Goal: Transaction & Acquisition: Subscribe to service/newsletter

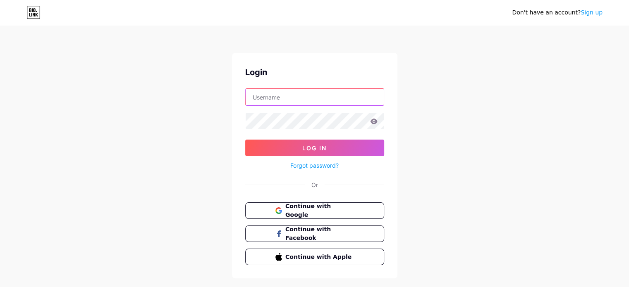
type input "[EMAIL_ADDRESS][DOMAIN_NAME]"
click at [589, 10] on link "Sign up" at bounding box center [592, 12] width 22 height 7
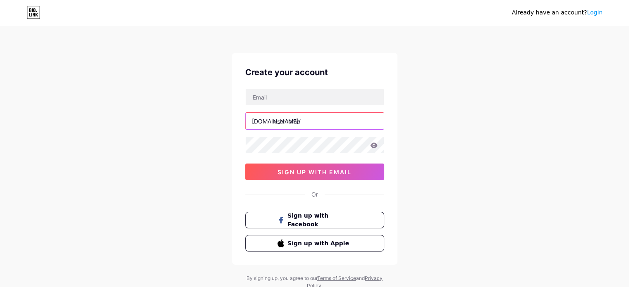
click at [294, 124] on input "text" at bounding box center [315, 121] width 138 height 17
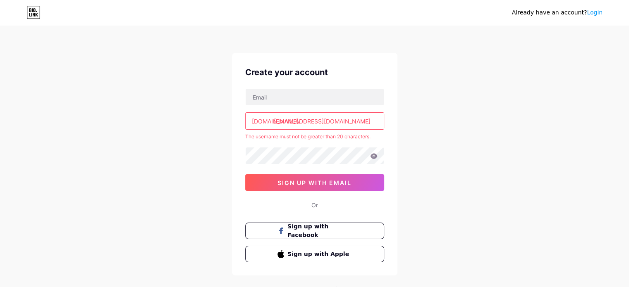
paste input "moakt.ccfentimangreen"
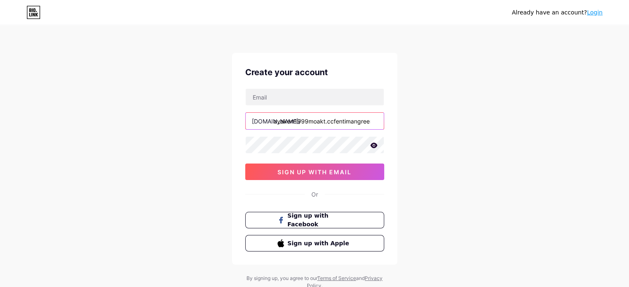
click at [292, 123] on input "anayakerr1999moakt.ccfentimangreen" at bounding box center [315, 121] width 138 height 17
paste input "text"
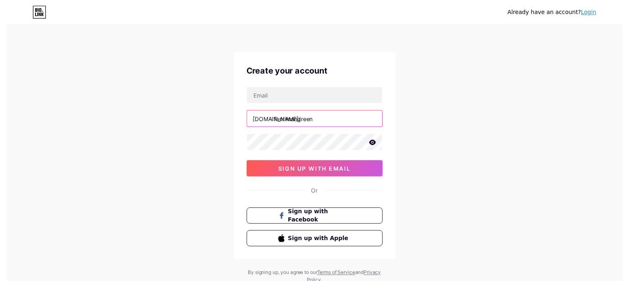
scroll to position [0, 0]
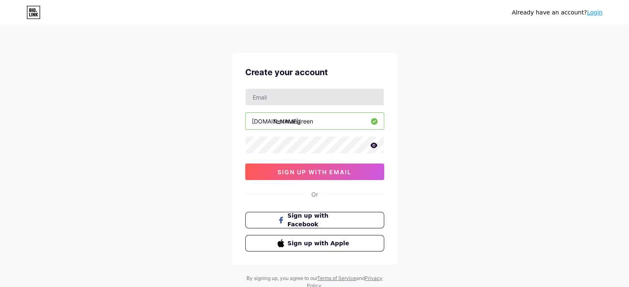
type input "fentimangreen"
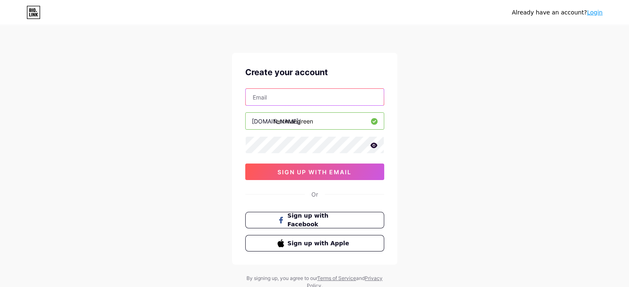
click at [287, 105] on input "text" at bounding box center [315, 97] width 138 height 17
paste input "[EMAIL_ADDRESS][DOMAIN_NAME]"
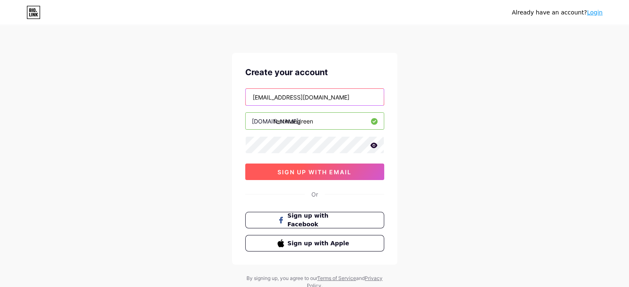
type input "[EMAIL_ADDRESS][DOMAIN_NAME]"
click at [292, 172] on span "sign up with email" at bounding box center [315, 172] width 74 height 7
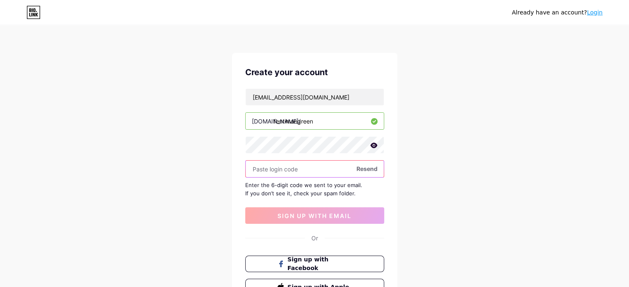
paste input "209562"
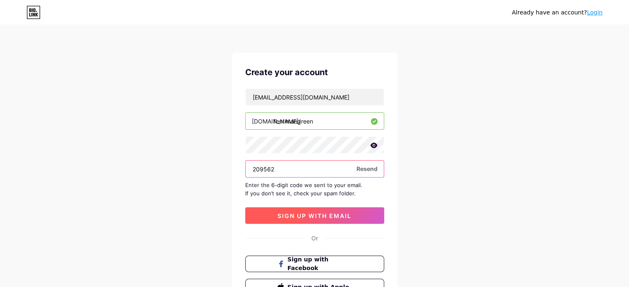
type input "209562"
click at [299, 215] on span "sign up with email" at bounding box center [315, 216] width 74 height 7
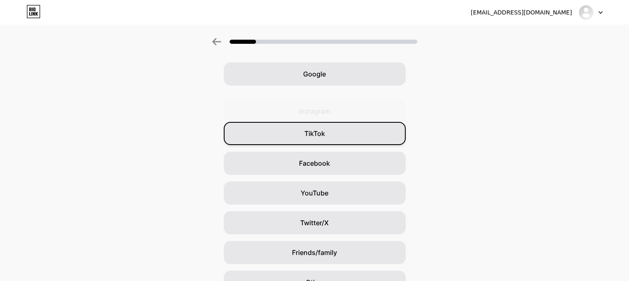
scroll to position [41, 0]
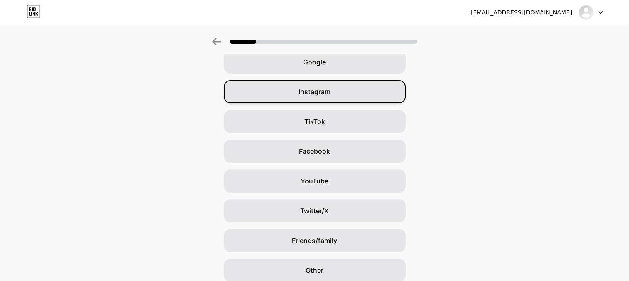
click at [315, 97] on div "Instagram" at bounding box center [315, 91] width 182 height 23
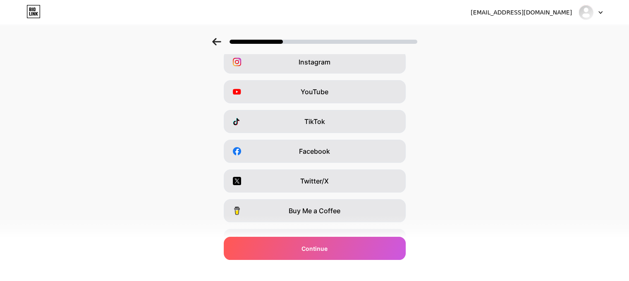
scroll to position [0, 0]
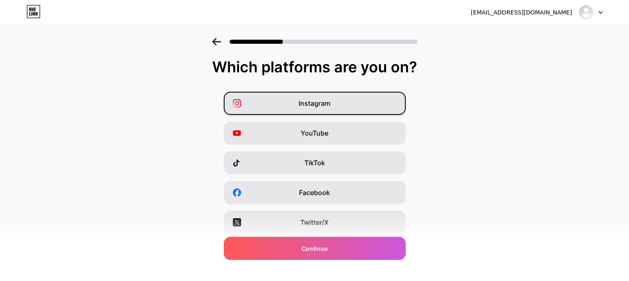
click at [316, 108] on span "Instagram" at bounding box center [315, 103] width 32 height 10
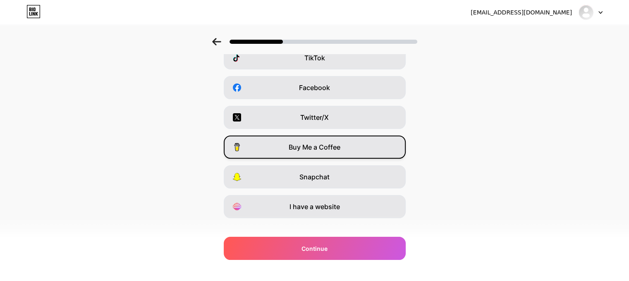
scroll to position [117, 0]
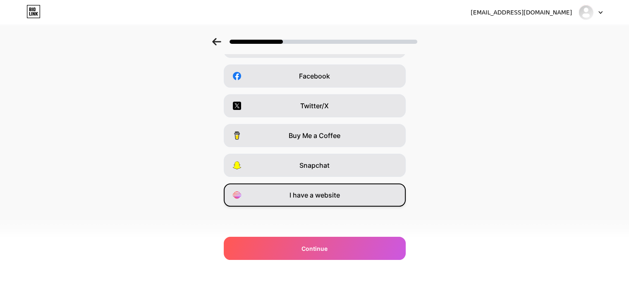
click at [321, 201] on div "I have a website" at bounding box center [315, 195] width 182 height 23
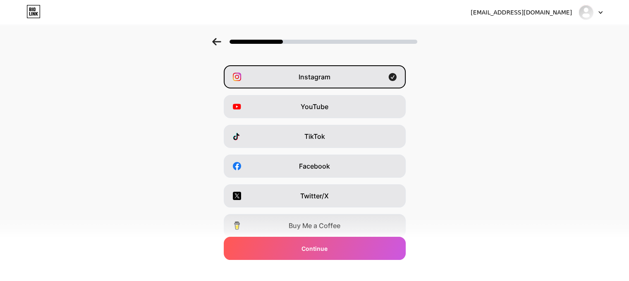
scroll to position [41, 0]
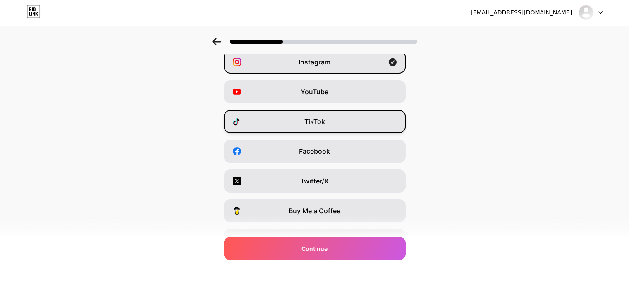
click at [320, 130] on div "TikTok" at bounding box center [315, 121] width 182 height 23
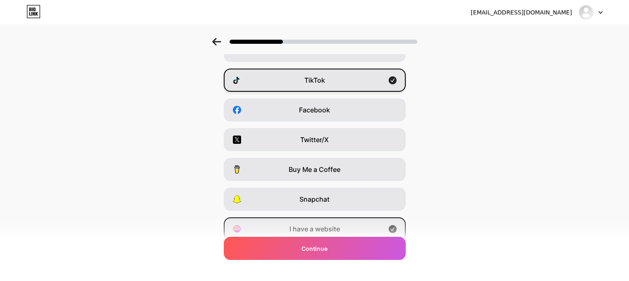
scroll to position [117, 0]
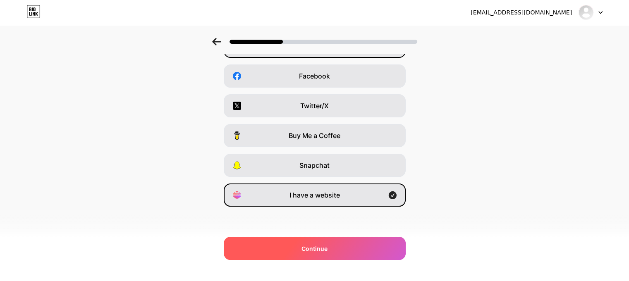
click at [364, 243] on div "Continue" at bounding box center [315, 248] width 182 height 23
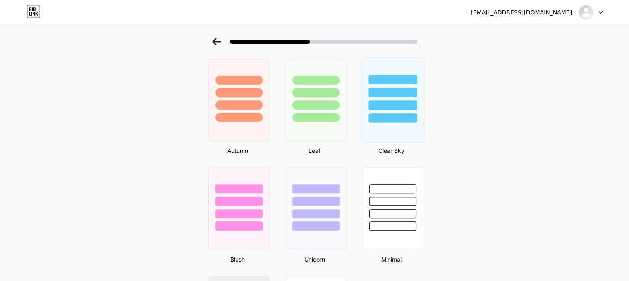
scroll to position [536, 0]
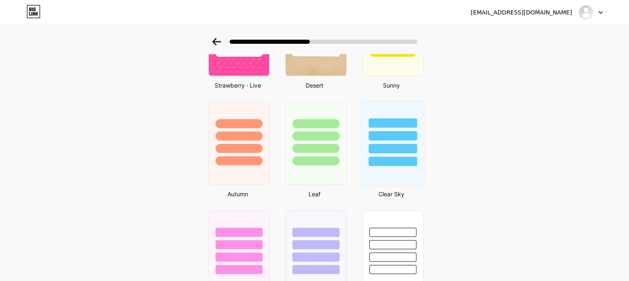
click at [391, 137] on div at bounding box center [392, 136] width 48 height 10
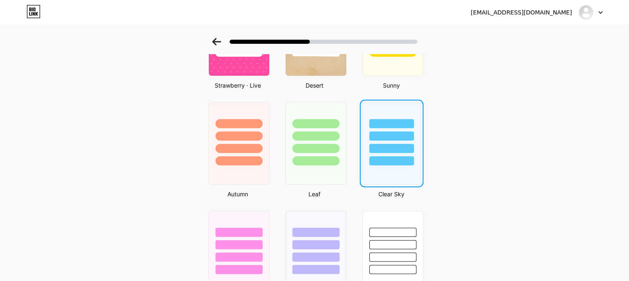
scroll to position [0, 0]
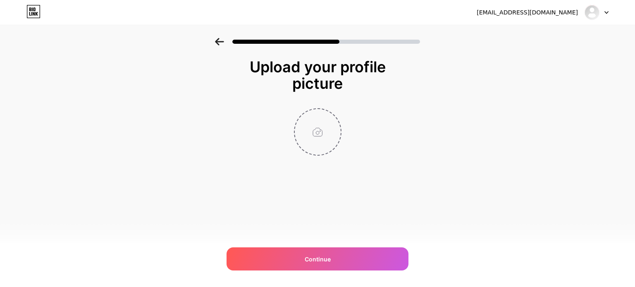
click at [323, 141] on input "file" at bounding box center [318, 132] width 46 height 46
type input "C:\fakepath\Fentiman Green Logo.jpg"
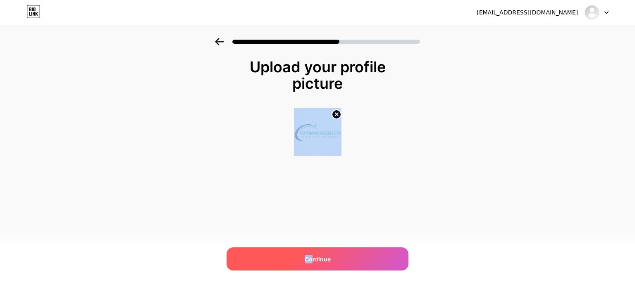
drag, startPoint x: 313, startPoint y: 247, endPoint x: 313, endPoint y: 252, distance: 5.0
click at [313, 251] on div "[EMAIL_ADDRESS][DOMAIN_NAME] Logout Link Copied Upload your profile picture Con…" at bounding box center [317, 143] width 635 height 287
click at [313, 253] on div "Continue" at bounding box center [318, 259] width 182 height 23
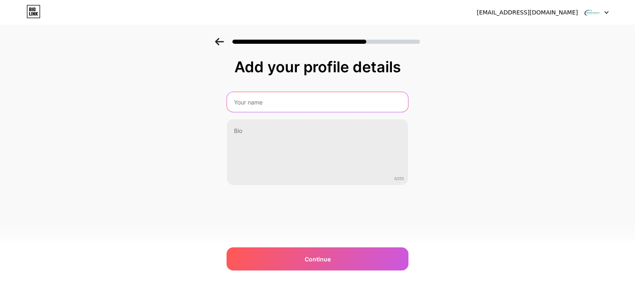
click at [294, 110] on input "text" at bounding box center [317, 102] width 181 height 20
type input "Fentiman Green Ltd"
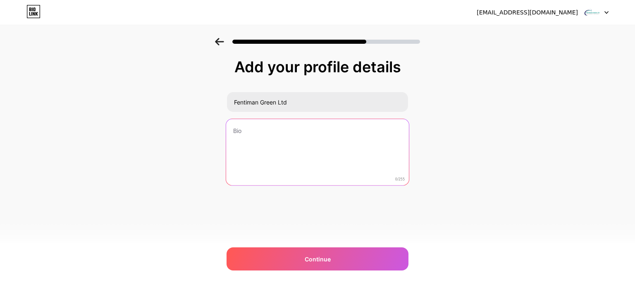
click at [292, 147] on textarea at bounding box center [317, 152] width 183 height 67
paste textarea "Fentiman Green is a leading building maintenance company in [GEOGRAPHIC_DATA], …"
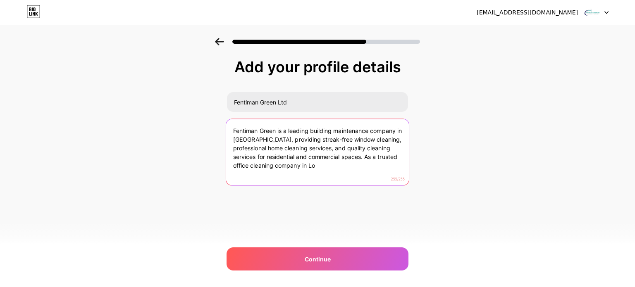
drag, startPoint x: 364, startPoint y: 156, endPoint x: 373, endPoint y: 165, distance: 12.6
click at [373, 165] on textarea "Fentiman Green is a leading building maintenance company in [GEOGRAPHIC_DATA], …" at bounding box center [317, 152] width 183 height 67
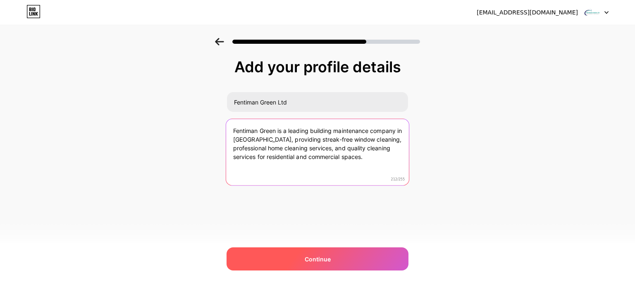
type textarea "Fentiman Green is a leading building maintenance company in [GEOGRAPHIC_DATA], …"
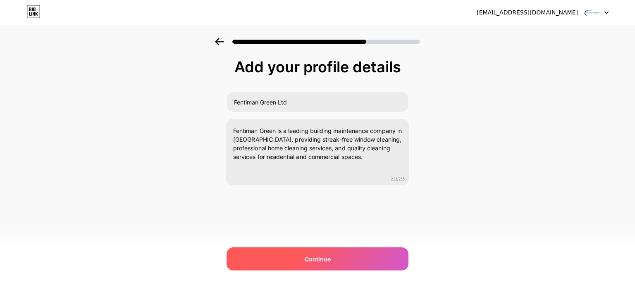
click at [337, 261] on div "Continue" at bounding box center [318, 259] width 182 height 23
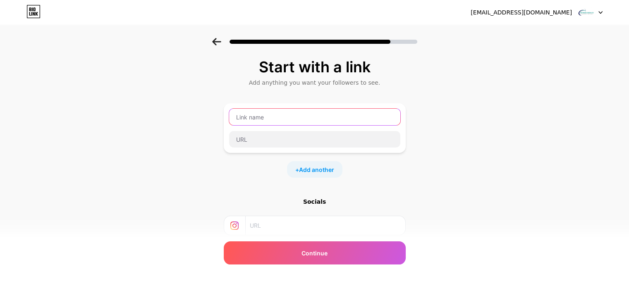
click at [262, 122] on input "text" at bounding box center [314, 117] width 171 height 17
click at [268, 113] on input "text" at bounding box center [314, 117] width 171 height 17
paste input "Fentiman Green Ltd"
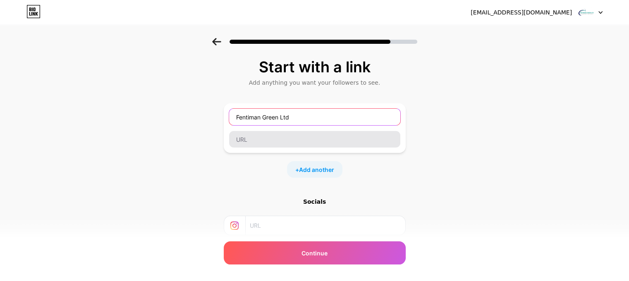
type input "Fentiman Green Ltd"
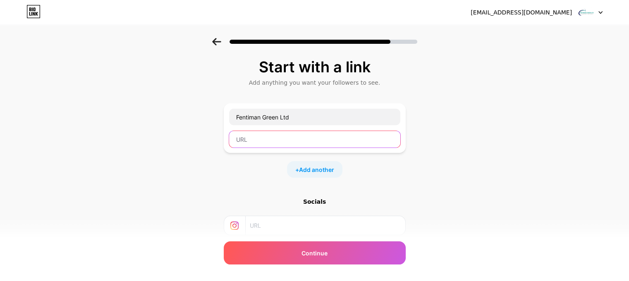
click at [247, 142] on input "text" at bounding box center [314, 139] width 171 height 17
click at [306, 141] on input "text" at bounding box center [314, 139] width 171 height 17
paste input "[URL][DOMAIN_NAME]"
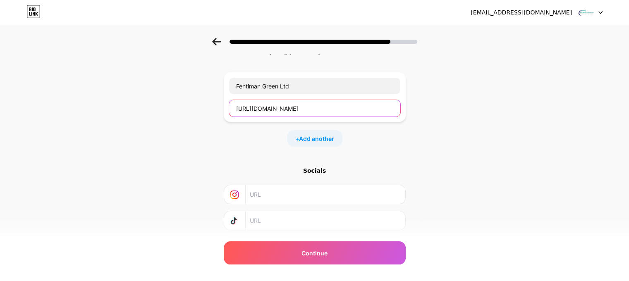
scroll to position [79, 0]
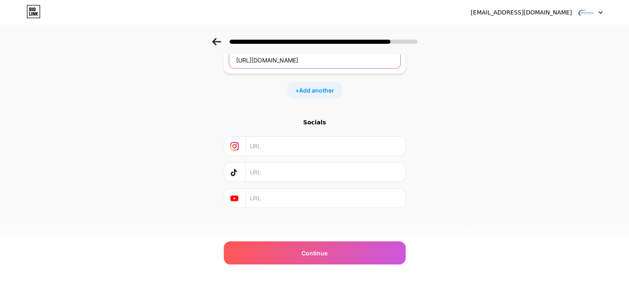
type input "[URL][DOMAIN_NAME]"
click at [274, 147] on input "text" at bounding box center [325, 146] width 150 height 19
paste input "[URL][DOMAIN_NAME]"
type input "[URL][DOMAIN_NAME]"
click at [266, 172] on input "text" at bounding box center [325, 172] width 150 height 19
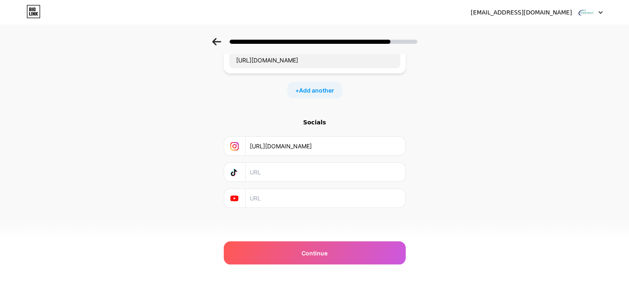
paste input "[URL][DOMAIN_NAME]"
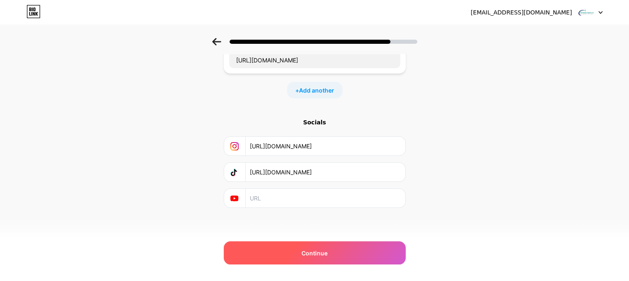
type input "[URL][DOMAIN_NAME]"
click at [311, 255] on span "Continue" at bounding box center [314, 253] width 26 height 9
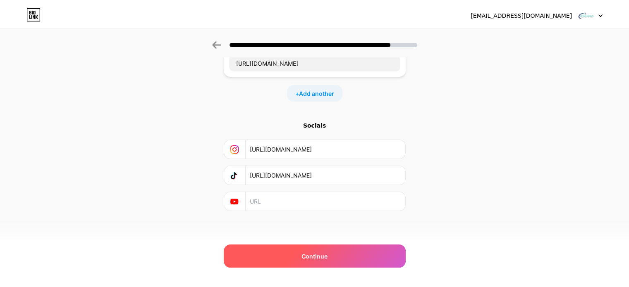
scroll to position [0, 0]
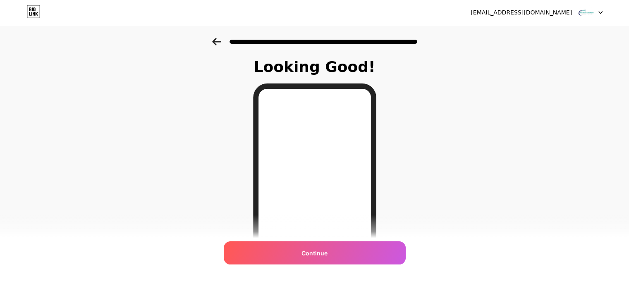
click at [332, 253] on div "Continue" at bounding box center [315, 253] width 182 height 23
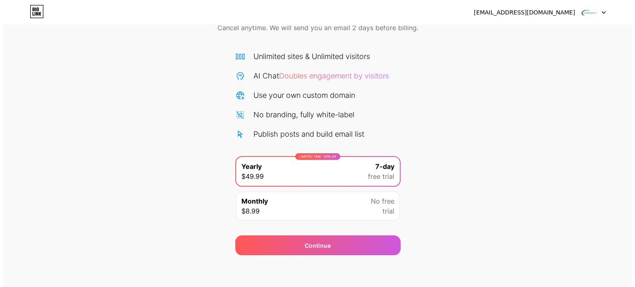
scroll to position [45, 0]
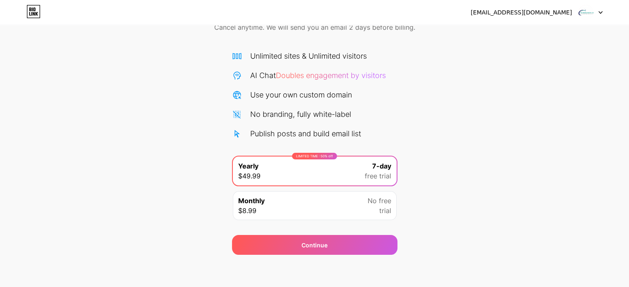
click at [368, 198] on span "No free" at bounding box center [380, 201] width 24 height 10
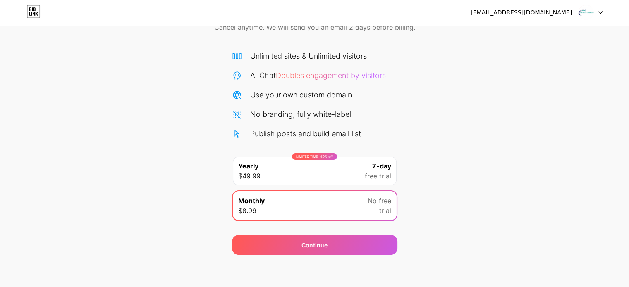
click at [335, 175] on div "LIMITED TIME : 50% off Yearly $49.99 7-day free trial" at bounding box center [315, 171] width 164 height 29
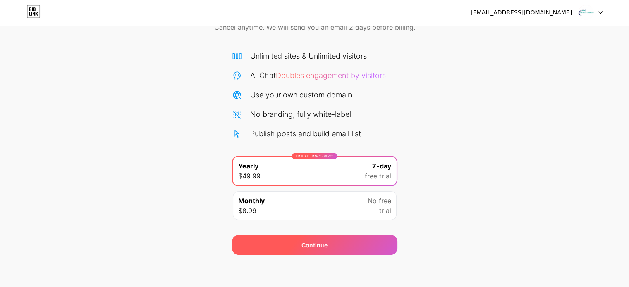
click at [331, 246] on div "Continue" at bounding box center [314, 245] width 165 height 20
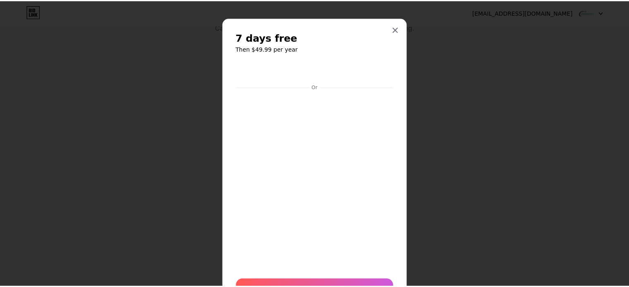
scroll to position [0, 0]
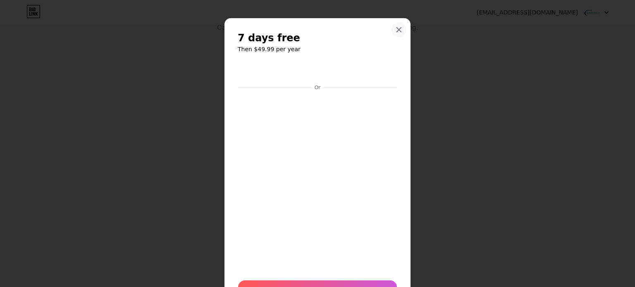
click at [397, 28] on icon at bounding box center [399, 29] width 7 height 7
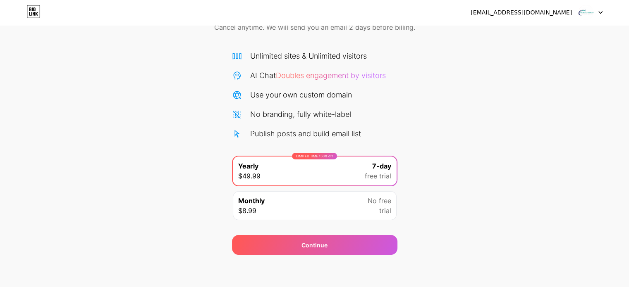
click at [337, 207] on div "Monthly $8.99 No free trial" at bounding box center [315, 205] width 164 height 29
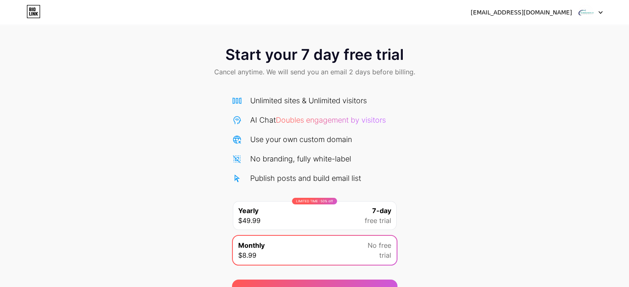
click at [591, 17] on img at bounding box center [586, 13] width 16 height 16
click at [520, 14] on div "[EMAIL_ADDRESS][DOMAIN_NAME]" at bounding box center [521, 12] width 101 height 9
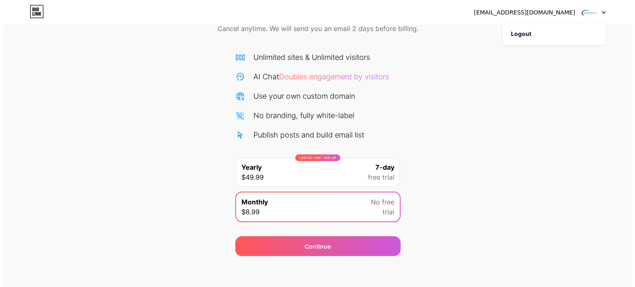
scroll to position [45, 0]
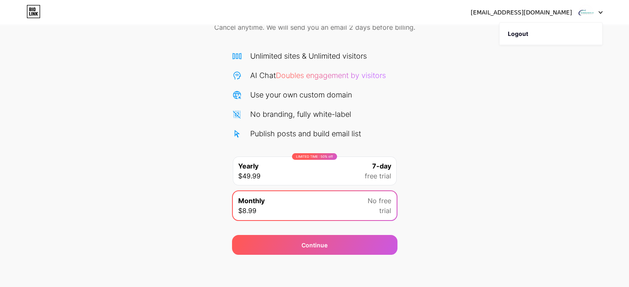
click at [348, 171] on div "LIMITED TIME : 50% off Yearly $49.99 7-day free trial" at bounding box center [315, 171] width 164 height 29
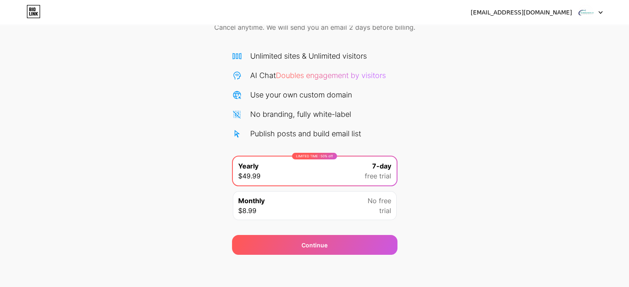
click at [341, 205] on div "Monthly $8.99 No free trial" at bounding box center [315, 205] width 164 height 29
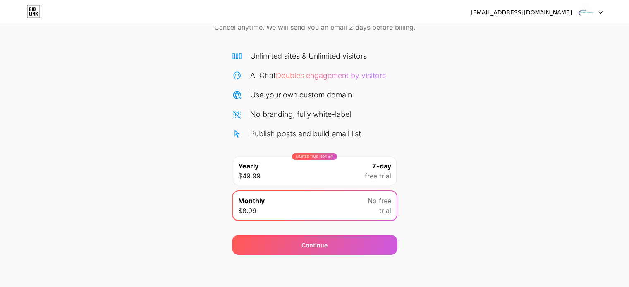
click at [346, 172] on div "LIMITED TIME : 50% off Yearly $49.99 7-day free trial" at bounding box center [315, 171] width 164 height 29
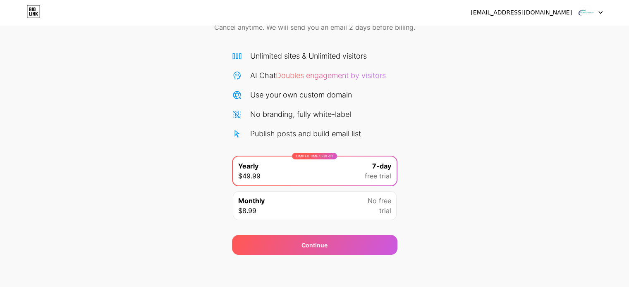
click at [358, 204] on div "Monthly $8.99 No free trial" at bounding box center [315, 205] width 164 height 29
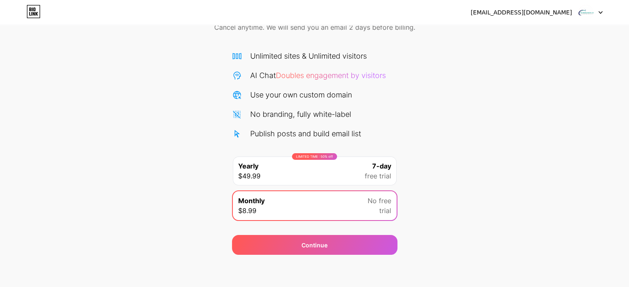
click at [359, 170] on div "LIMITED TIME : 50% off Yearly $49.99 7-day free trial" at bounding box center [315, 171] width 164 height 29
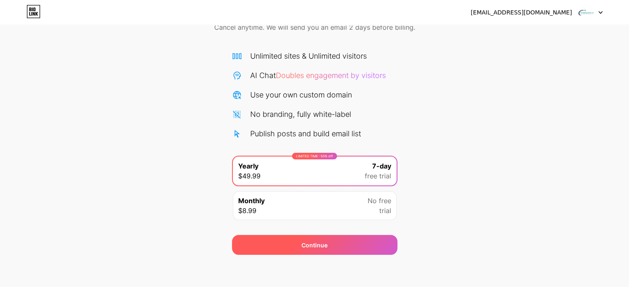
click at [337, 241] on div "Continue" at bounding box center [314, 245] width 165 height 20
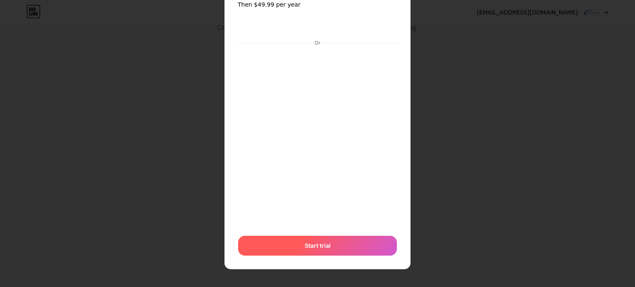
click at [330, 242] on div "Start trial" at bounding box center [317, 246] width 159 height 20
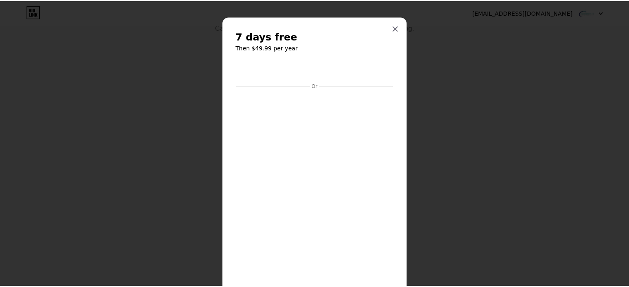
scroll to position [0, 0]
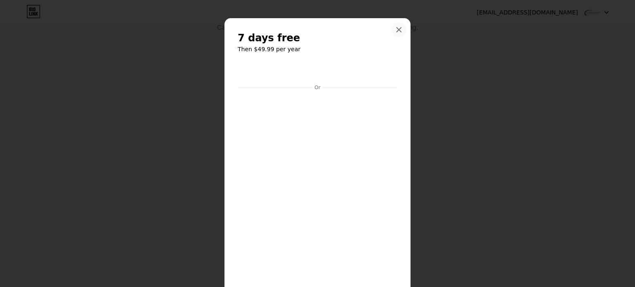
click at [397, 27] on icon at bounding box center [399, 29] width 7 height 7
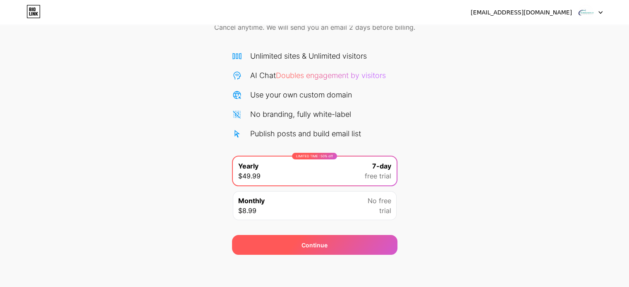
click at [336, 248] on div "Continue" at bounding box center [314, 245] width 165 height 20
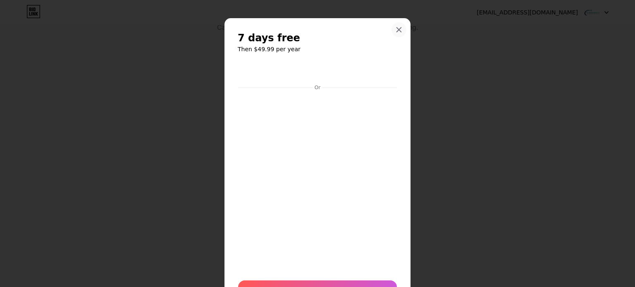
click at [392, 29] on div at bounding box center [399, 29] width 15 height 15
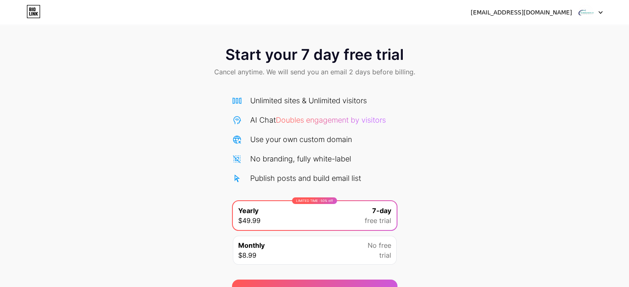
click at [596, 14] on div at bounding box center [591, 12] width 24 height 15
click at [546, 11] on div "[EMAIL_ADDRESS][DOMAIN_NAME]" at bounding box center [521, 12] width 101 height 9
click at [32, 11] on icon at bounding box center [33, 11] width 14 height 13
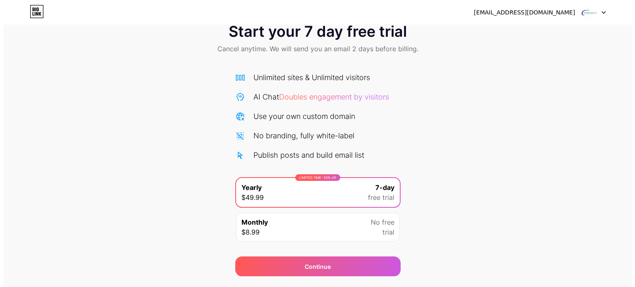
scroll to position [45, 0]
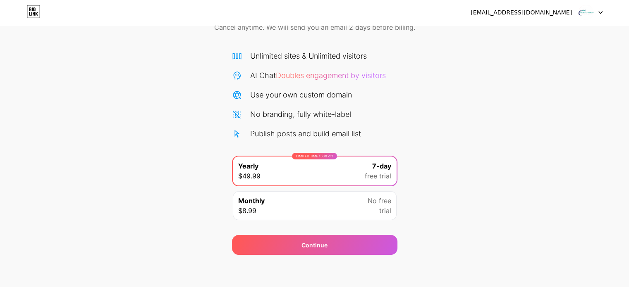
click at [283, 202] on div "Monthly $8.99 No free trial" at bounding box center [315, 205] width 164 height 29
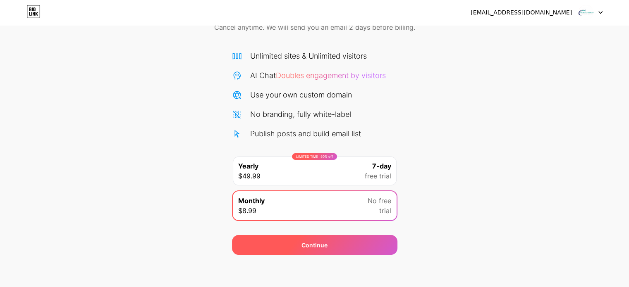
click at [292, 241] on div "Continue" at bounding box center [314, 245] width 165 height 20
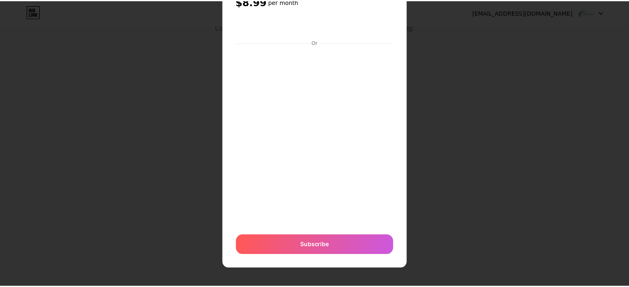
scroll to position [0, 0]
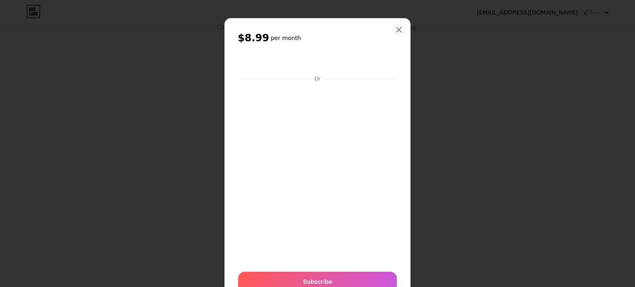
click at [397, 24] on div at bounding box center [399, 29] width 15 height 15
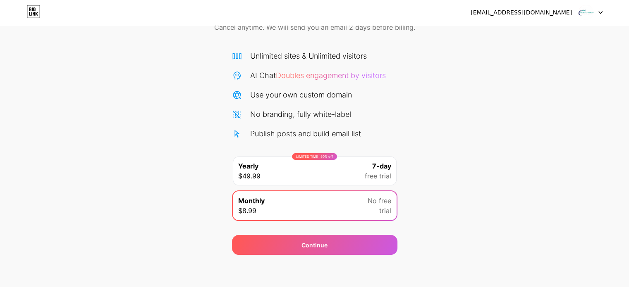
click at [35, 14] on icon at bounding box center [33, 11] width 14 height 13
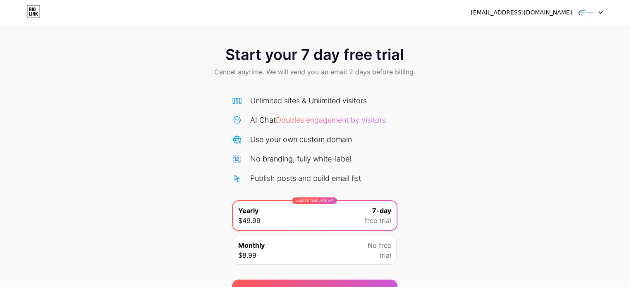
click at [594, 10] on div at bounding box center [591, 12] width 24 height 15
click at [571, 11] on div "[EMAIL_ADDRESS][DOMAIN_NAME]" at bounding box center [521, 12] width 101 height 9
click at [540, 14] on div "[EMAIL_ADDRESS][DOMAIN_NAME]" at bounding box center [521, 12] width 101 height 9
click at [36, 10] on icon at bounding box center [33, 11] width 14 height 13
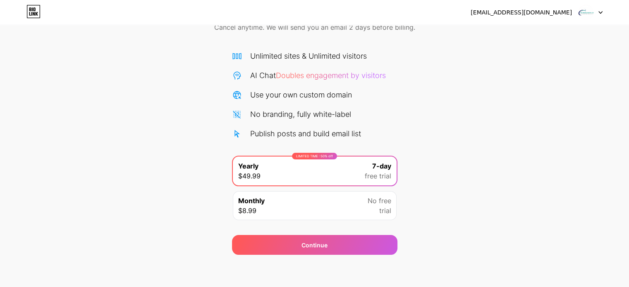
scroll to position [45, 0]
click at [86, 171] on div "Start your 7 day free trial Cancel anytime. We will send you an email 2 days be…" at bounding box center [314, 124] width 629 height 262
click at [581, 14] on img at bounding box center [586, 13] width 16 height 16
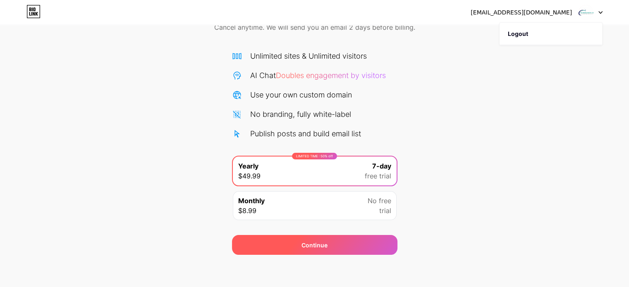
click at [291, 244] on div "Continue" at bounding box center [314, 245] width 165 height 20
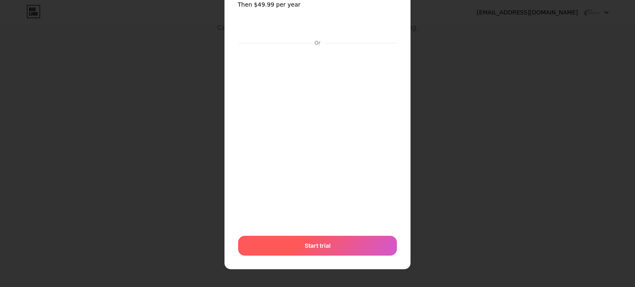
click at [330, 248] on div "Start trial" at bounding box center [317, 246] width 159 height 20
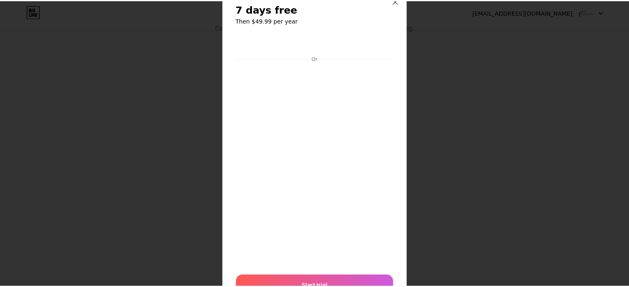
scroll to position [0, 0]
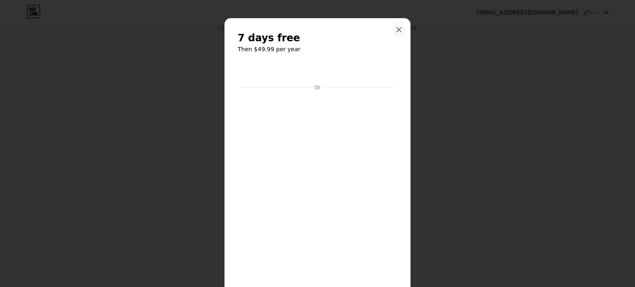
click at [401, 29] on div at bounding box center [399, 29] width 15 height 15
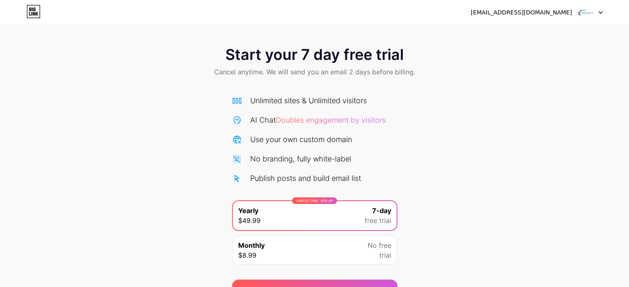
click at [602, 15] on div "lubahdaher@gmail.com Logout" at bounding box center [314, 12] width 629 height 15
click at [599, 14] on icon at bounding box center [600, 12] width 4 height 3
click at [549, 30] on li "Logout" at bounding box center [551, 34] width 103 height 22
click at [513, 34] on li "Logout" at bounding box center [551, 34] width 103 height 22
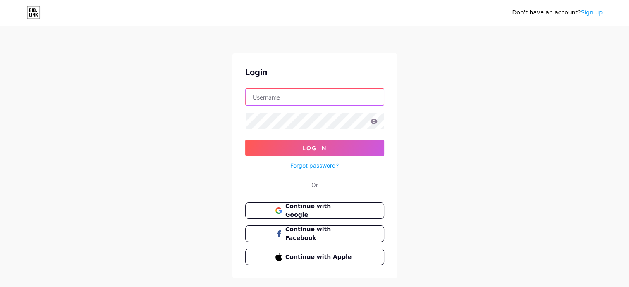
type input "[EMAIL_ADDRESS][DOMAIN_NAME]"
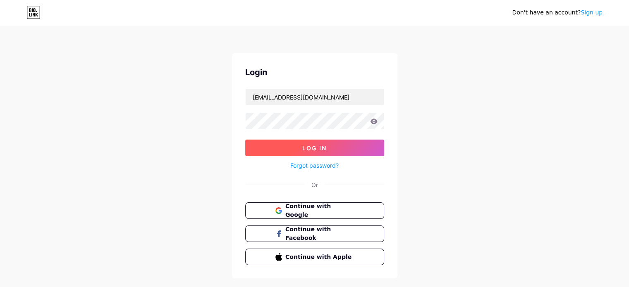
click at [319, 148] on span "Log In" at bounding box center [314, 148] width 24 height 7
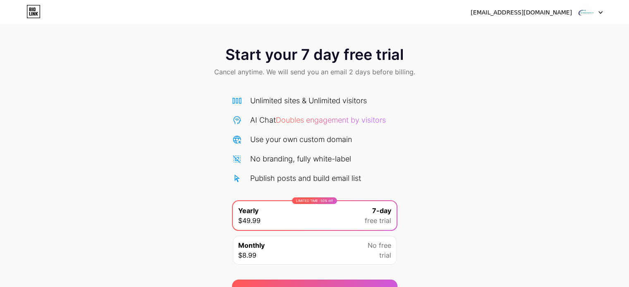
click at [361, 69] on span "Cancel anytime. We will send you an email 2 days before billing." at bounding box center [314, 72] width 201 height 10
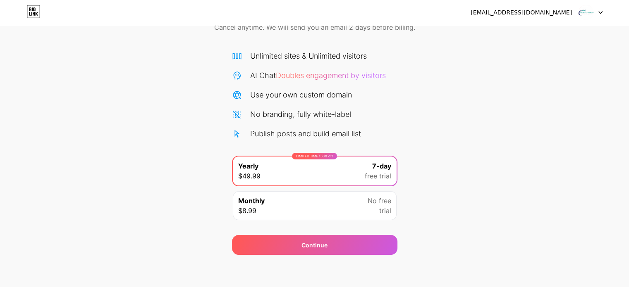
click at [330, 132] on div "Publish posts and build email list" at bounding box center [305, 133] width 111 height 11
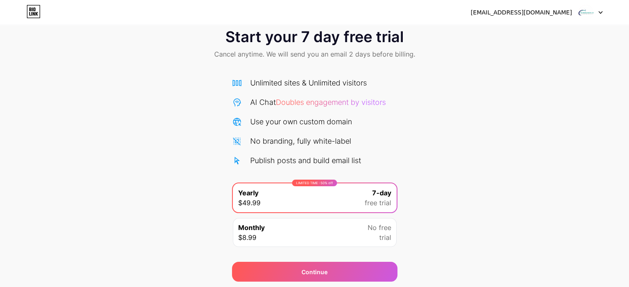
scroll to position [3, 0]
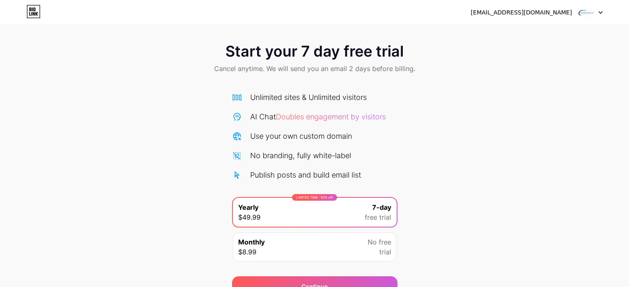
click at [330, 137] on div "Use your own custom domain" at bounding box center [301, 136] width 102 height 11
click at [292, 162] on div "Unlimited sites & Unlimited visitors AI Chat Doubles engagement by visitors Use…" at bounding box center [314, 136] width 165 height 89
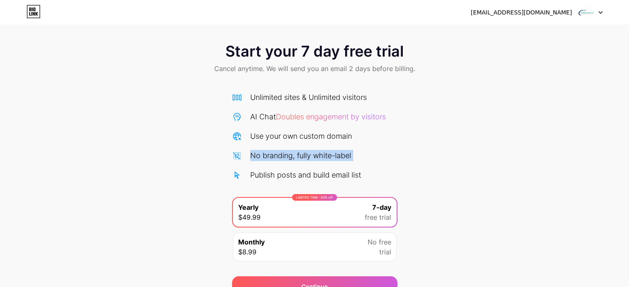
click at [292, 162] on div "Unlimited sites & Unlimited visitors AI Chat Doubles engagement by visitors Use…" at bounding box center [314, 136] width 165 height 89
click at [246, 155] on div "No branding, fully white-label" at bounding box center [314, 155] width 165 height 11
click at [241, 159] on icon at bounding box center [237, 156] width 10 height 10
drag, startPoint x: 241, startPoint y: 159, endPoint x: 261, endPoint y: 131, distance: 34.9
click at [242, 159] on icon at bounding box center [237, 156] width 10 height 10
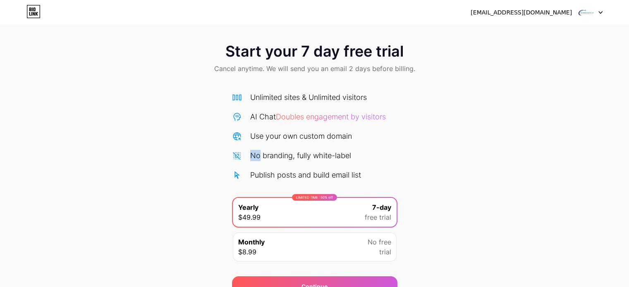
click at [597, 13] on div at bounding box center [591, 12] width 24 height 15
click at [568, 33] on li "Logout" at bounding box center [551, 34] width 103 height 22
click at [516, 41] on li "Logout" at bounding box center [551, 34] width 103 height 22
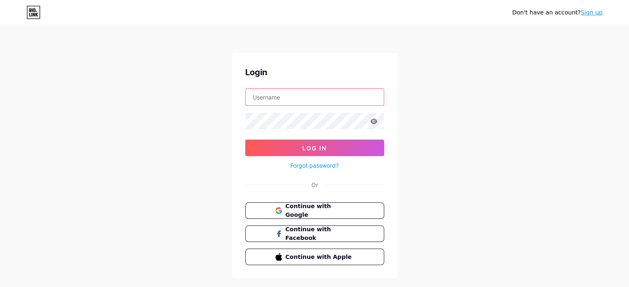
type input "[EMAIL_ADDRESS][DOMAIN_NAME]"
click at [319, 206] on span "Continue with Google" at bounding box center [319, 211] width 69 height 18
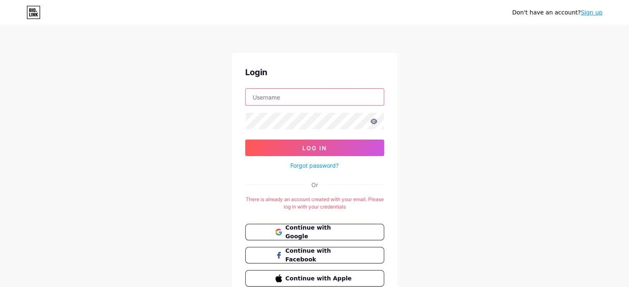
type input "[EMAIL_ADDRESS][DOMAIN_NAME]"
click at [587, 15] on link "Sign up" at bounding box center [592, 12] width 22 height 7
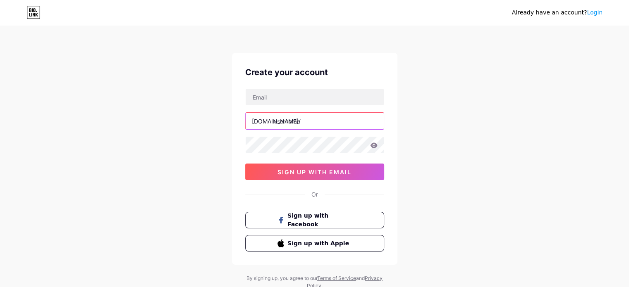
click at [299, 124] on input "text" at bounding box center [315, 121] width 138 height 17
paste input "fentimangreen"
type input "fentimangreenltd"
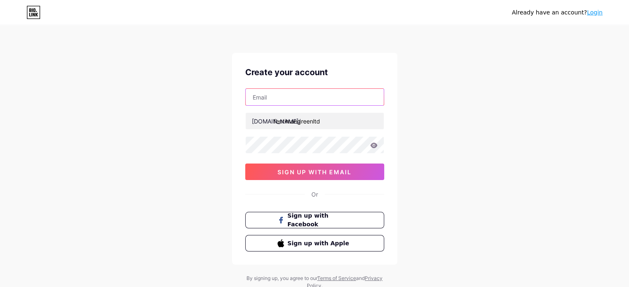
click at [268, 98] on input "text" at bounding box center [315, 97] width 138 height 17
paste input "[EMAIL_ADDRESS][DOMAIN_NAME]"
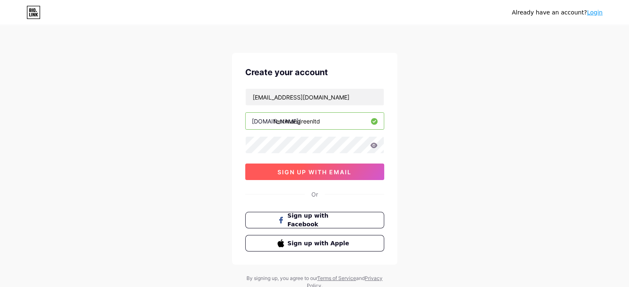
click at [266, 168] on button "sign up with email" at bounding box center [314, 172] width 139 height 17
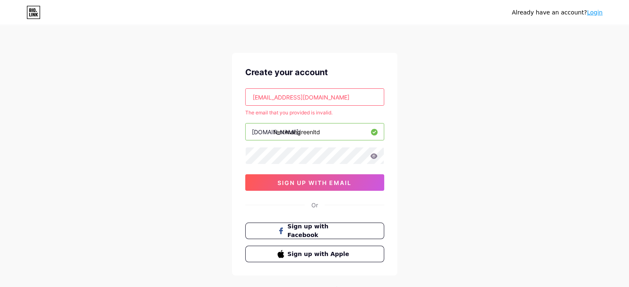
click at [272, 99] on input "[EMAIL_ADDRESS][DOMAIN_NAME]" at bounding box center [315, 97] width 138 height 17
paste input "[EMAIL_ADDRESS][DOMAIN_NAME]"
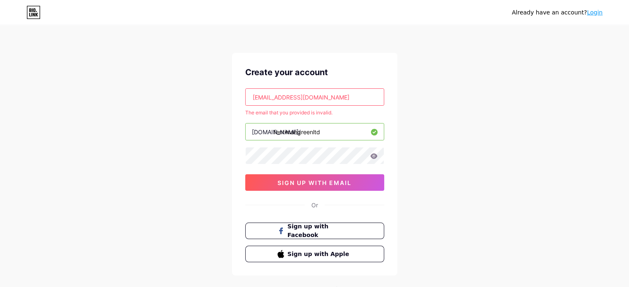
type input "[EMAIL_ADDRESS][DOMAIN_NAME]"
click at [235, 89] on div "Create your account [EMAIL_ADDRESS][DOMAIN_NAME] The email that you provided is…" at bounding box center [314, 164] width 165 height 223
click at [327, 72] on div "Create your account" at bounding box center [314, 72] width 139 height 12
click at [402, 79] on div "Already have an account? Login Create your account [EMAIL_ADDRESS][DOMAIN_NAME]…" at bounding box center [314, 163] width 629 height 327
click at [354, 91] on input "[EMAIL_ADDRESS][DOMAIN_NAME]" at bounding box center [315, 97] width 138 height 17
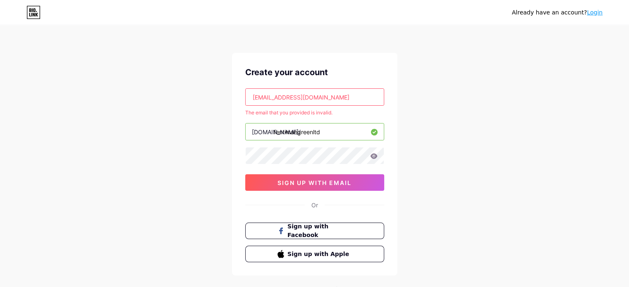
click at [354, 91] on input "[EMAIL_ADDRESS][DOMAIN_NAME]" at bounding box center [315, 97] width 138 height 17
click at [423, 85] on div "Already have an account? Login Create your account hisow62150@cspaus.com The em…" at bounding box center [314, 163] width 629 height 327
click at [337, 98] on input "hisow62150@cspaus.com" at bounding box center [315, 97] width 138 height 17
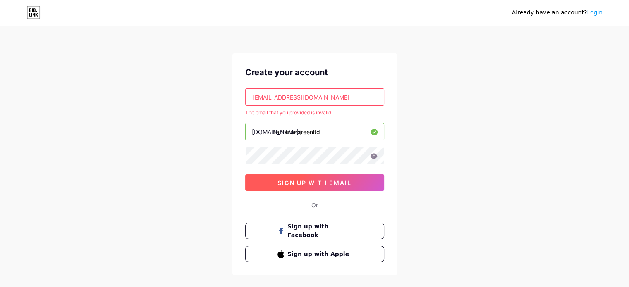
click at [316, 182] on span "sign up with email" at bounding box center [315, 182] width 74 height 7
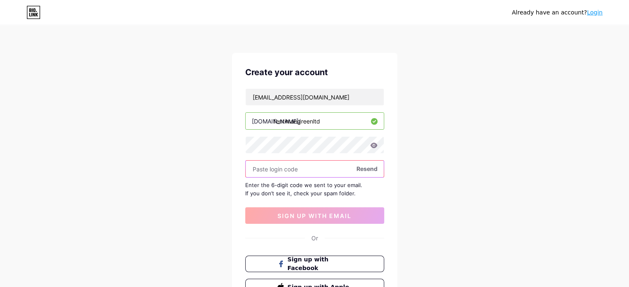
click at [292, 161] on input "text" at bounding box center [315, 169] width 138 height 17
paste input "314878"
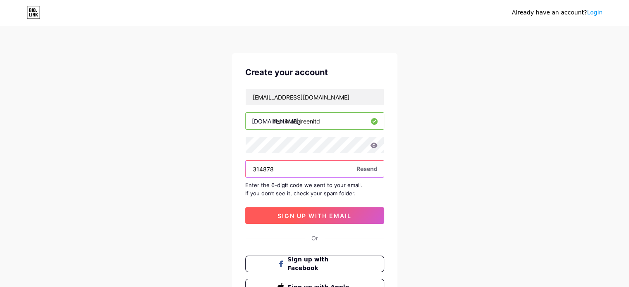
type input "314878"
click at [298, 221] on button "sign up with email" at bounding box center [314, 216] width 139 height 17
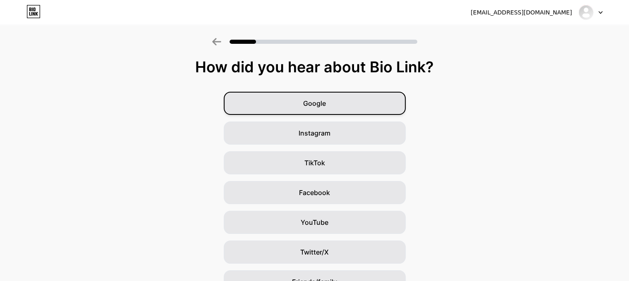
click at [336, 105] on div "Google" at bounding box center [315, 103] width 182 height 23
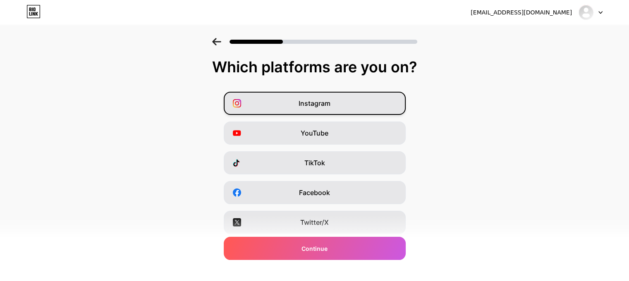
click at [339, 110] on div "Instagram" at bounding box center [315, 103] width 182 height 23
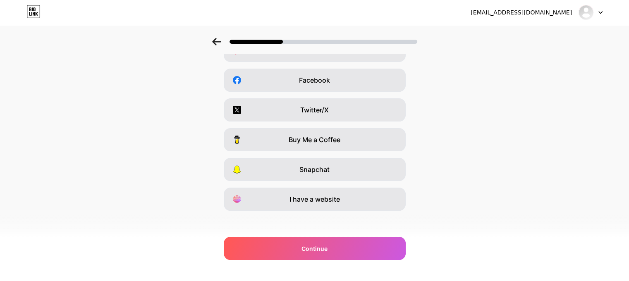
scroll to position [117, 0]
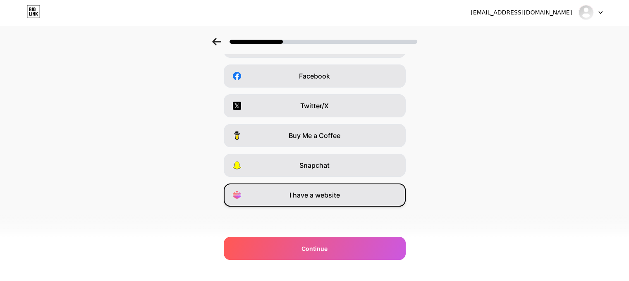
click at [313, 196] on span "I have a website" at bounding box center [314, 195] width 50 height 10
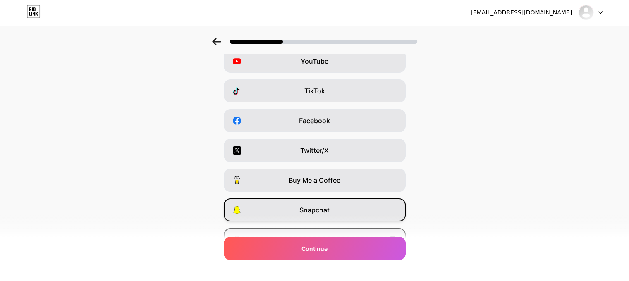
scroll to position [0, 0]
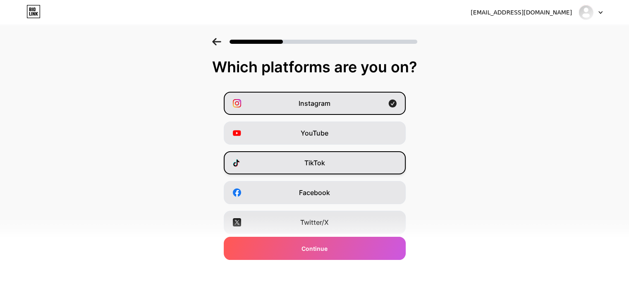
click at [336, 169] on div "TikTok" at bounding box center [315, 162] width 182 height 23
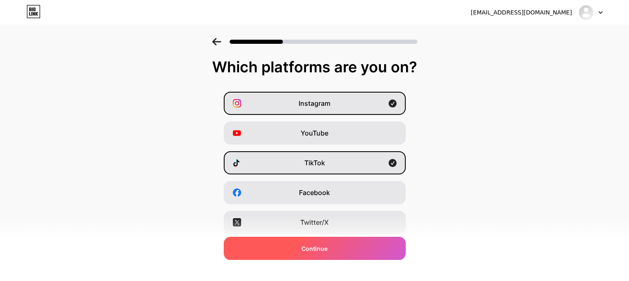
click at [334, 247] on div "Continue" at bounding box center [315, 248] width 182 height 23
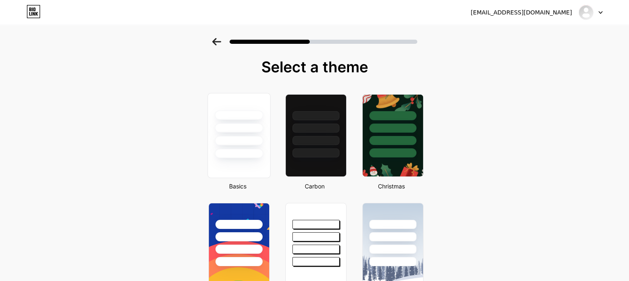
click at [258, 134] on div at bounding box center [239, 125] width 62 height 65
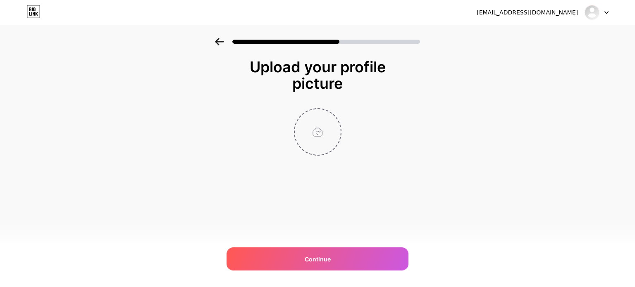
click at [320, 140] on input "file" at bounding box center [318, 132] width 46 height 46
type input "C:\fakepath\Fentiman Green Logo.jpg"
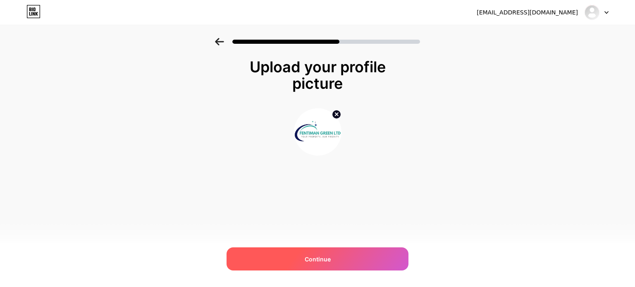
click at [308, 254] on div "Continue" at bounding box center [318, 259] width 182 height 23
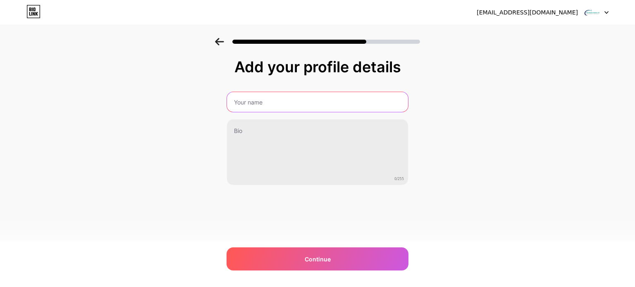
click at [293, 105] on input "text" at bounding box center [317, 102] width 181 height 20
type input "Fentiman Green Ltd"
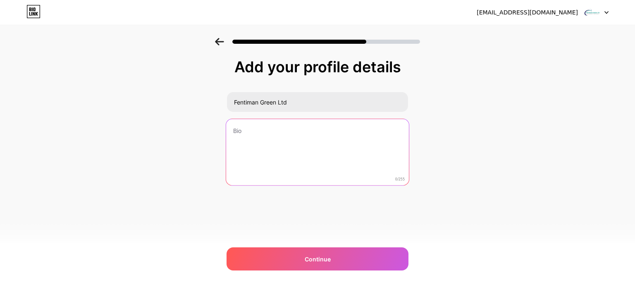
click at [282, 142] on textarea at bounding box center [317, 152] width 183 height 67
paste textarea "Fentiman Green is a leading building maintenance company in [GEOGRAPHIC_DATA], …"
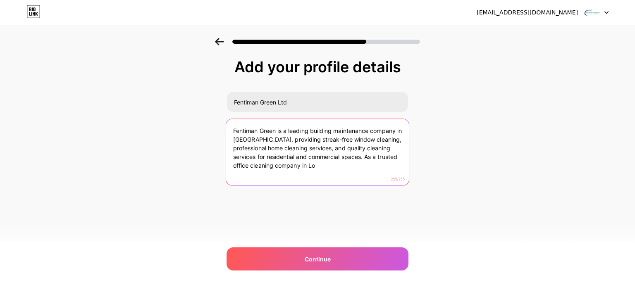
drag, startPoint x: 364, startPoint y: 157, endPoint x: 388, endPoint y: 175, distance: 30.0
click at [388, 175] on textarea "Fentiman Green is a leading building maintenance company in [GEOGRAPHIC_DATA], …" at bounding box center [317, 152] width 183 height 67
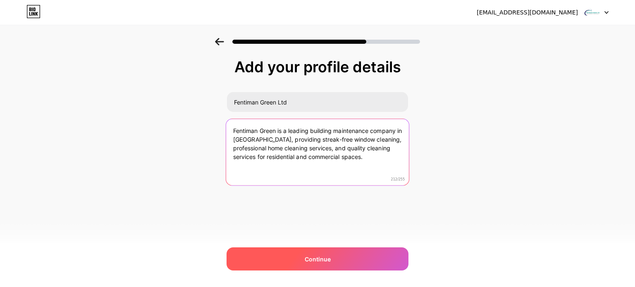
type textarea "Fentiman Green is a leading building maintenance company in [GEOGRAPHIC_DATA], …"
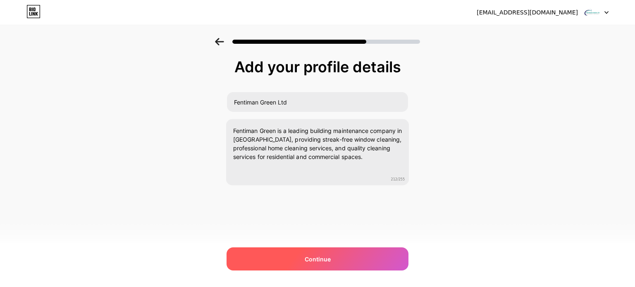
click at [342, 265] on div "Continue" at bounding box center [318, 259] width 182 height 23
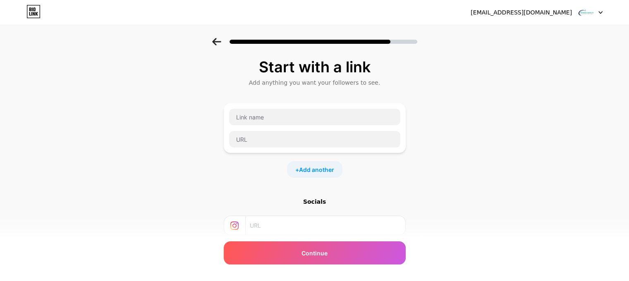
click at [278, 126] on div at bounding box center [315, 128] width 172 height 40
click at [279, 117] on input "text" at bounding box center [314, 117] width 171 height 17
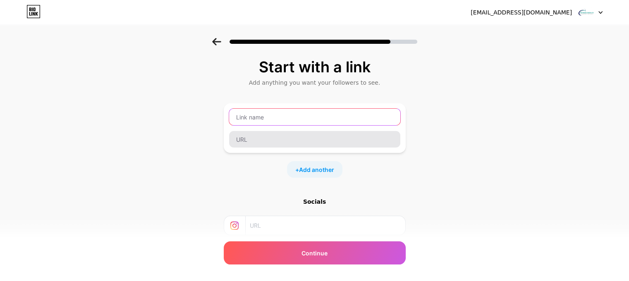
paste input "Fentiman Green Ltd"
type input "Fentiman Green Ltd"
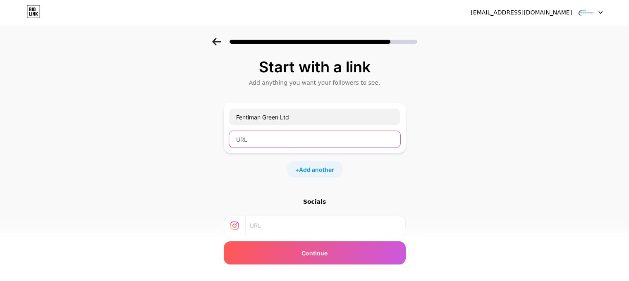
click at [273, 142] on input "text" at bounding box center [314, 139] width 171 height 17
paste input "[URL][DOMAIN_NAME]"
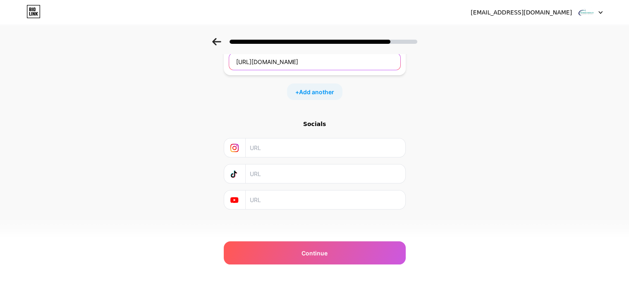
scroll to position [79, 0]
type input "[URL][DOMAIN_NAME]"
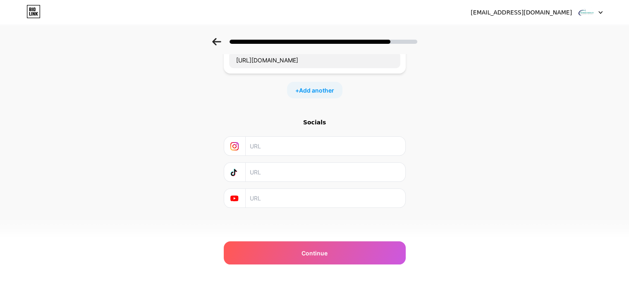
click at [259, 147] on input "text" at bounding box center [325, 146] width 150 height 19
click at [284, 152] on input "text" at bounding box center [325, 146] width 150 height 19
paste input "[URL][DOMAIN_NAME]"
type input "[URL][DOMAIN_NAME]"
click at [288, 169] on input "text" at bounding box center [325, 172] width 150 height 19
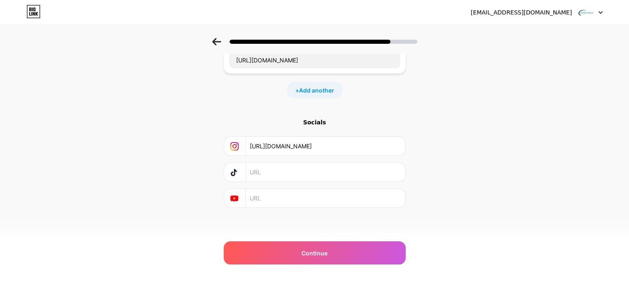
paste input "[URL][DOMAIN_NAME]"
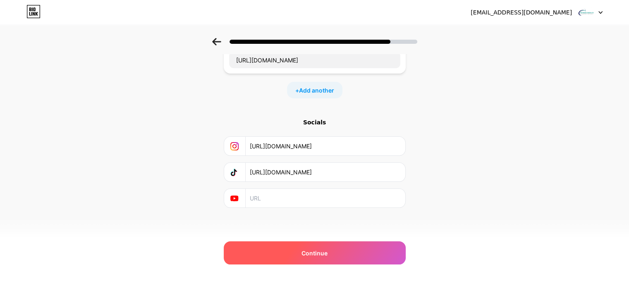
type input "[URL][DOMAIN_NAME]"
click at [297, 254] on div "Continue" at bounding box center [315, 253] width 182 height 23
click at [299, 258] on div "Continue" at bounding box center [315, 253] width 182 height 23
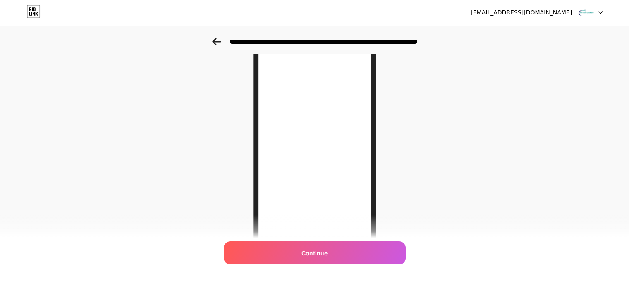
scroll to position [83, 0]
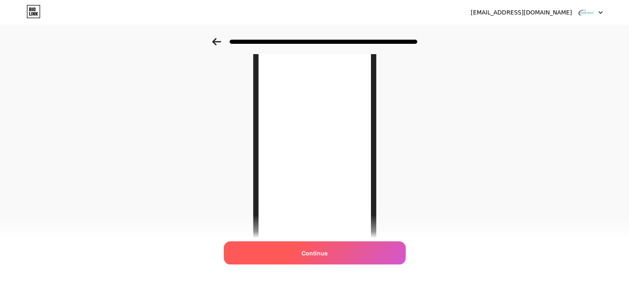
click at [310, 255] on span "Continue" at bounding box center [314, 253] width 26 height 9
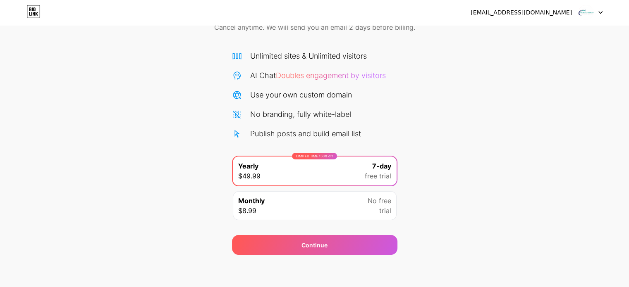
scroll to position [45, 0]
